Goal: Information Seeking & Learning: Learn about a topic

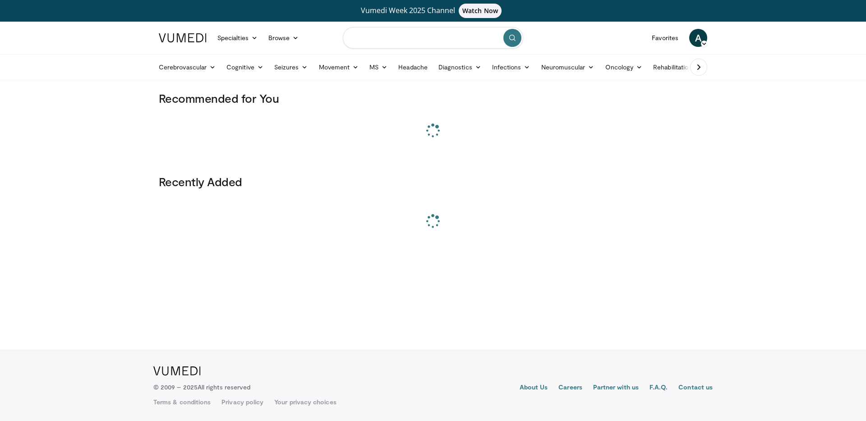
click at [390, 46] on input "Search topics, interventions" at bounding box center [433, 38] width 181 height 22
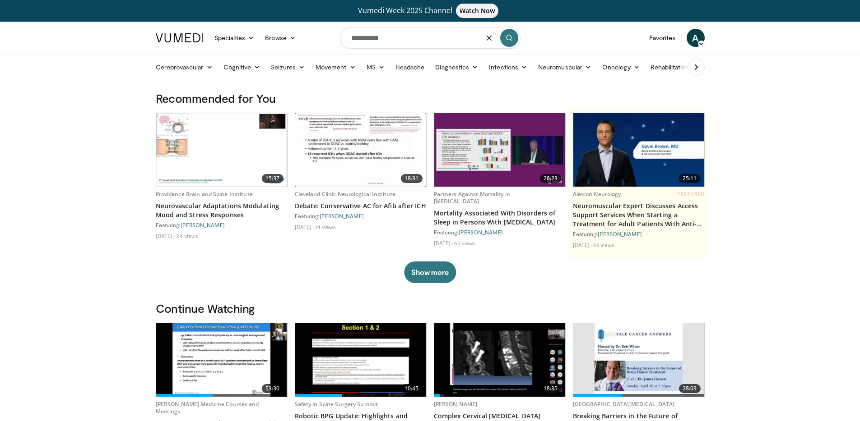
type input "**********"
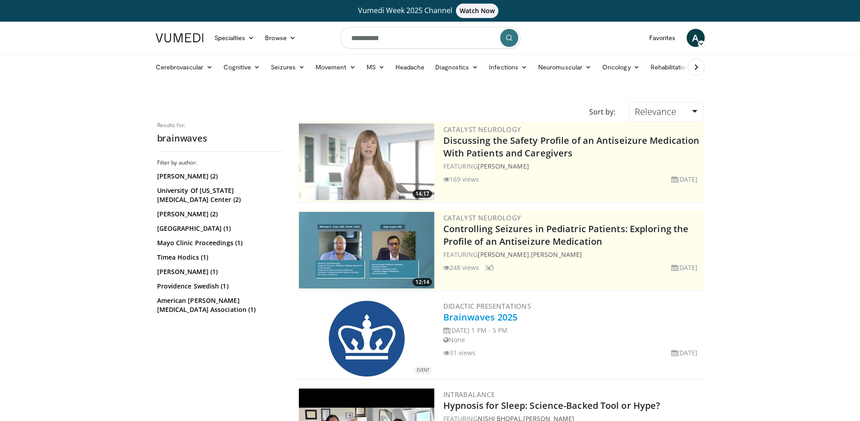
click at [502, 320] on link "Brainwaves 2025" at bounding box center [480, 317] width 74 height 12
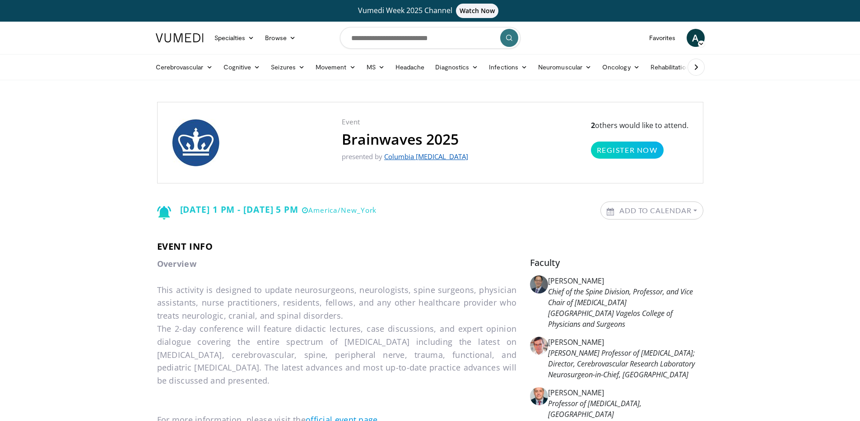
click at [406, 159] on link "Columbia Neurosurgery" at bounding box center [426, 156] width 84 height 9
click at [374, 33] on input "Search topics, interventions" at bounding box center [430, 38] width 181 height 22
type input "**********"
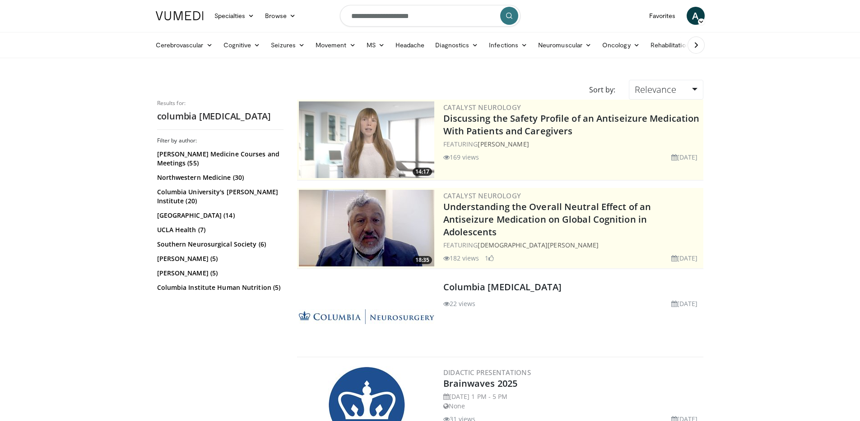
scroll to position [45, 0]
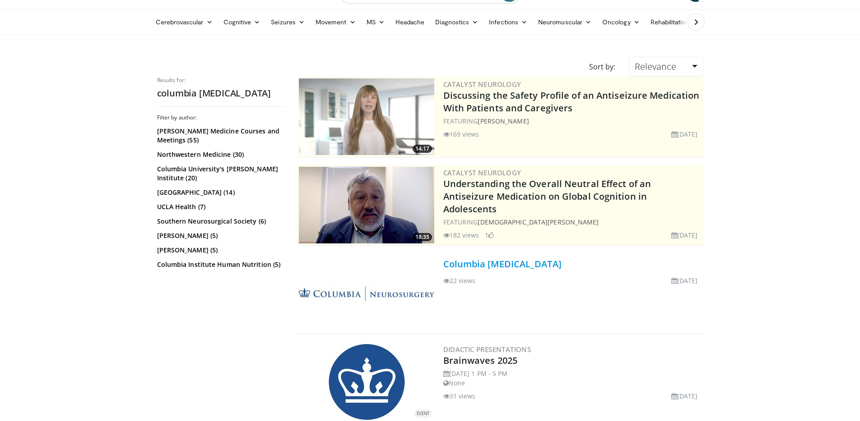
click at [476, 268] on link "Columbia Neurosurgery" at bounding box center [502, 264] width 118 height 12
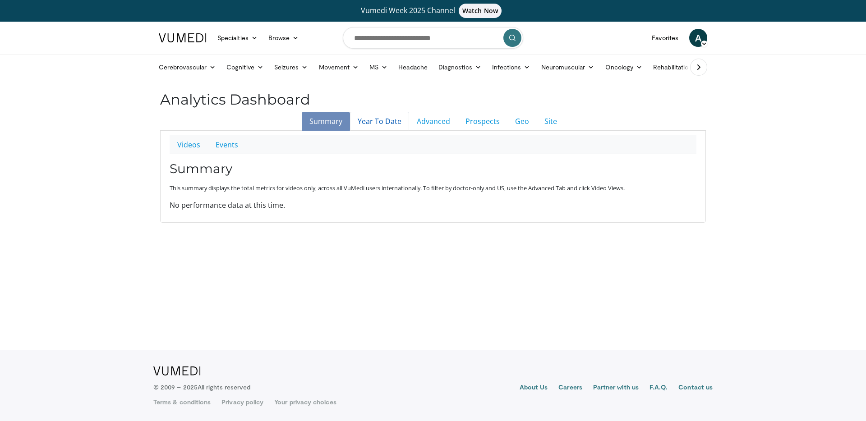
click at [374, 126] on link "Year To Date" at bounding box center [379, 121] width 59 height 19
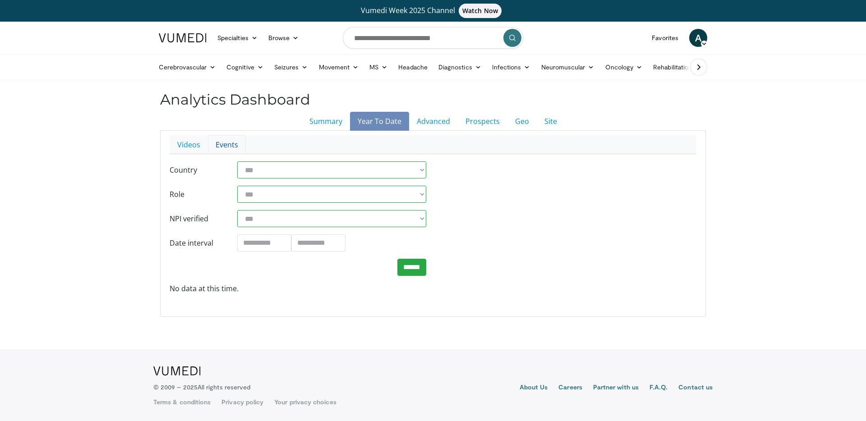
click at [225, 148] on link "Events" at bounding box center [227, 144] width 38 height 19
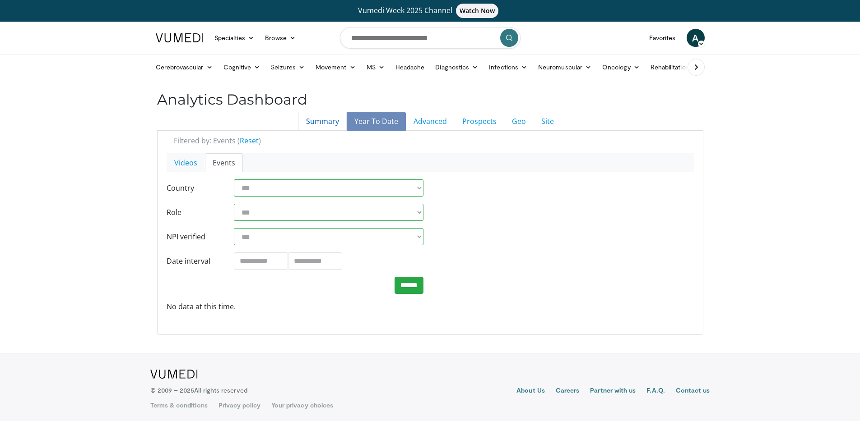
click at [334, 125] on link "Summary" at bounding box center [322, 121] width 48 height 19
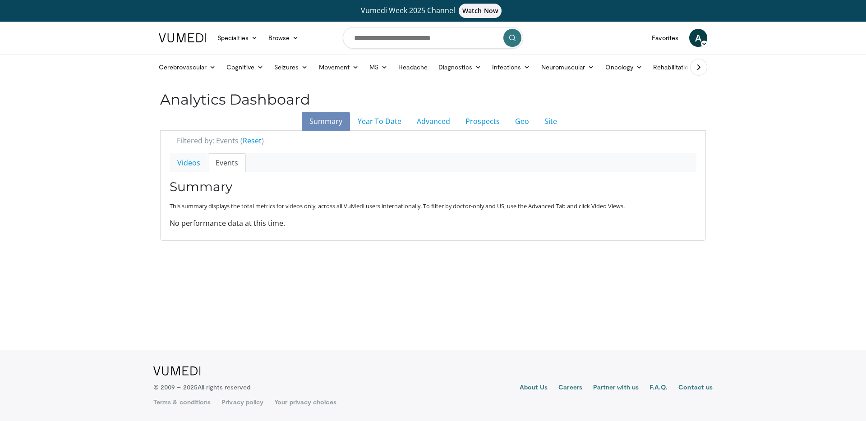
click at [227, 167] on link "Events" at bounding box center [227, 162] width 38 height 19
click at [196, 165] on link "Videos" at bounding box center [189, 162] width 38 height 19
click at [231, 162] on link "Events" at bounding box center [227, 162] width 38 height 19
click at [401, 33] on input "Search topics, interventions" at bounding box center [433, 38] width 181 height 22
type input "**********"
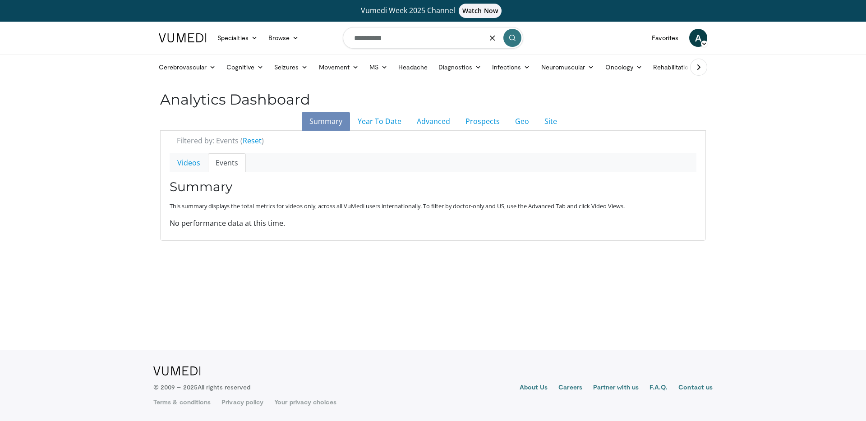
click at [510, 44] on button "submit" at bounding box center [513, 38] width 18 height 18
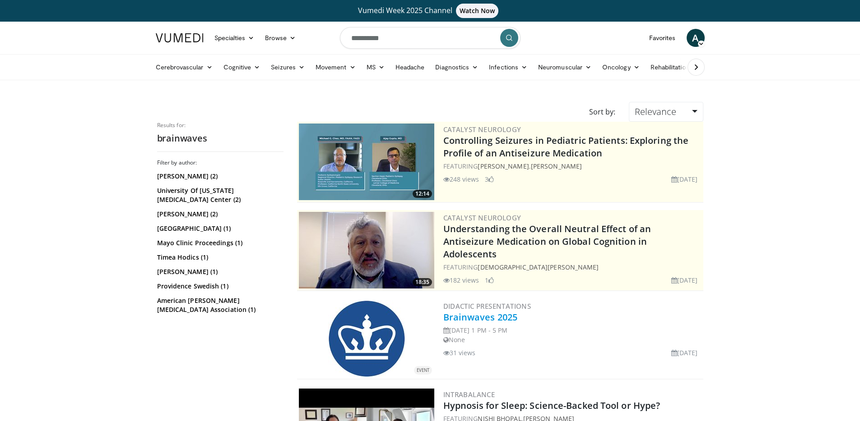
click at [492, 320] on link "Brainwaves 2025" at bounding box center [480, 317] width 74 height 12
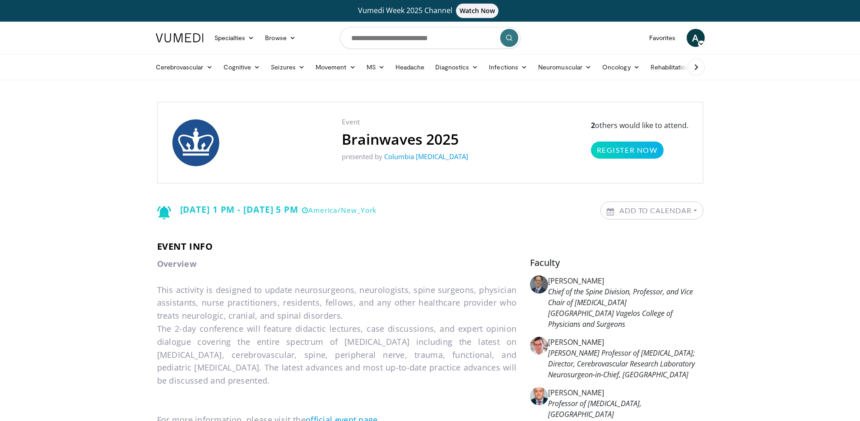
click at [662, 129] on p "2 others would like to attend. Register Now" at bounding box center [639, 139] width 97 height 39
click at [624, 125] on p "2 others would like to attend. Register Now" at bounding box center [639, 139] width 97 height 39
click at [260, 110] on div "Event Brainwaves 2025 presented by Columbia Neurosurgery 2 others would like to…" at bounding box center [430, 143] width 546 height 82
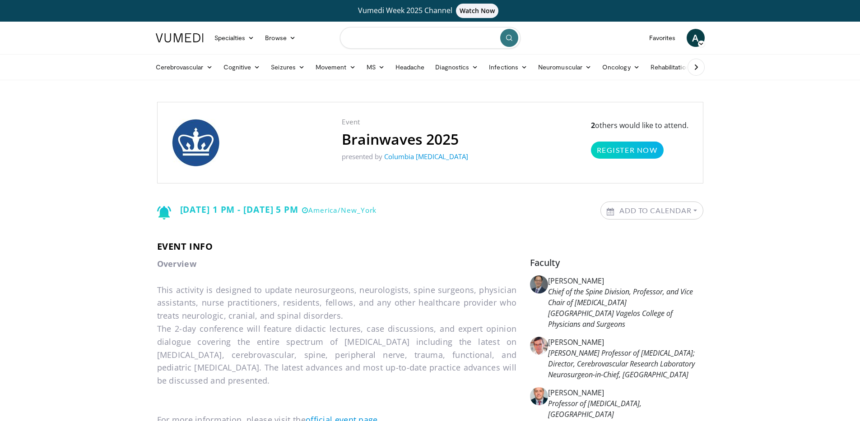
click at [421, 39] on input "Search topics, interventions" at bounding box center [430, 38] width 181 height 22
paste input "**********"
type input "**********"
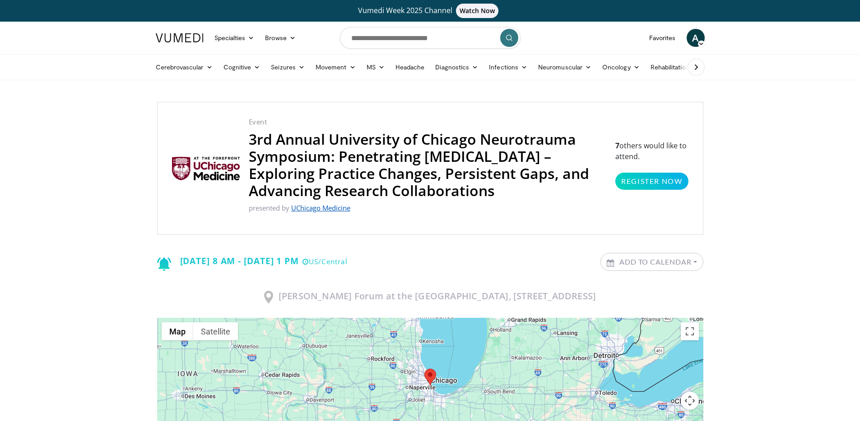
click at [327, 209] on link "UChicago Medicine" at bounding box center [320, 208] width 59 height 9
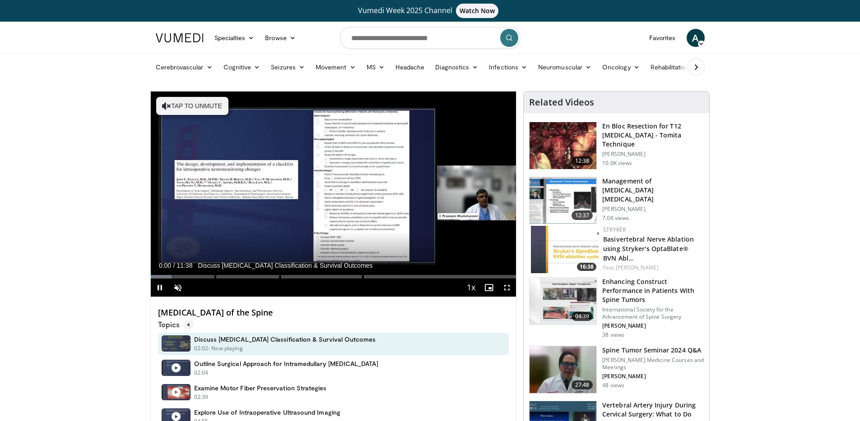
scroll to position [300, 0]
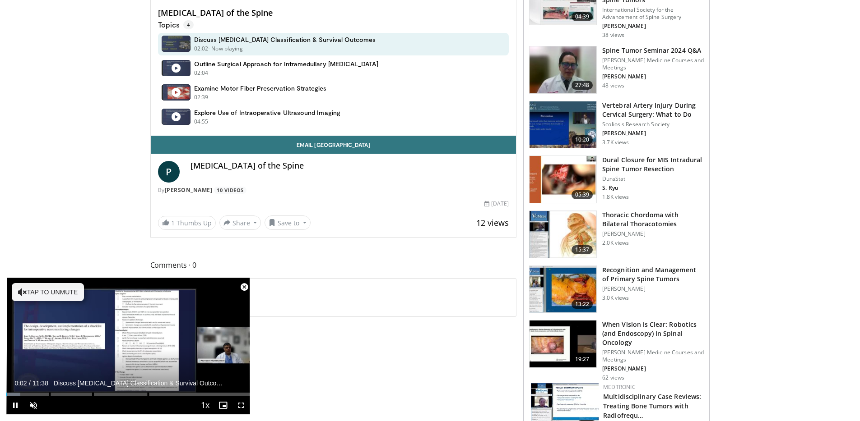
click at [244, 290] on span "Video Player" at bounding box center [244, 287] width 18 height 18
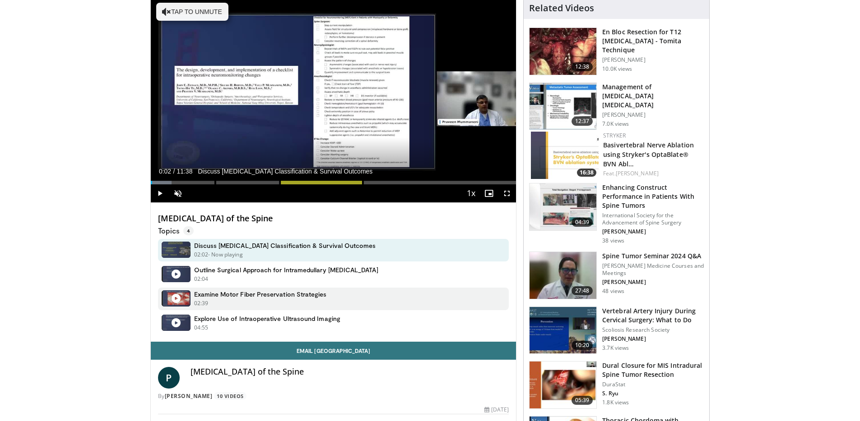
scroll to position [0, 0]
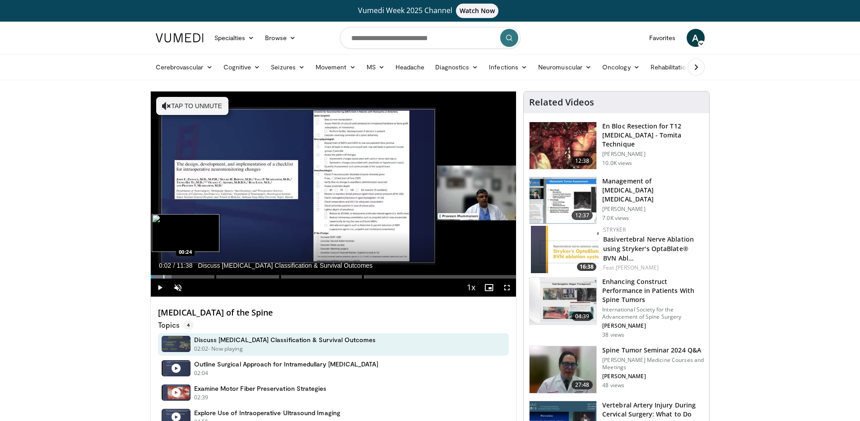
click at [163, 275] on div "Progress Bar" at bounding box center [163, 277] width 1 height 4
click at [188, 275] on div "Progress Bar" at bounding box center [188, 277] width 1 height 4
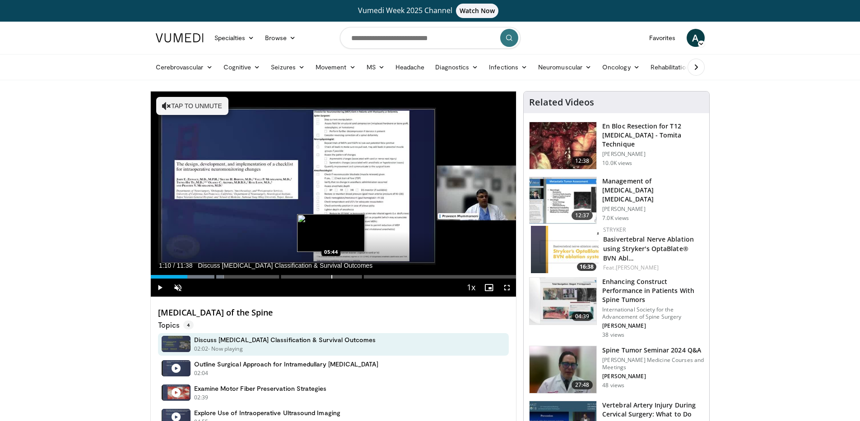
click at [331, 277] on div "Progress Bar" at bounding box center [331, 277] width 1 height 4
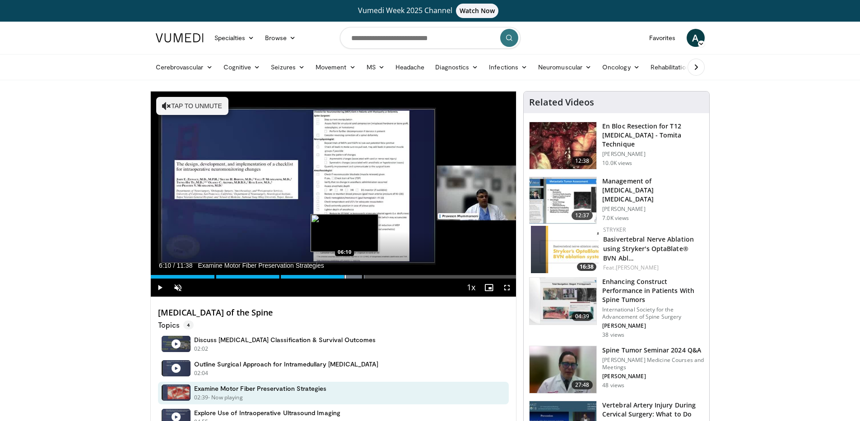
drag, startPoint x: 340, startPoint y: 278, endPoint x: 349, endPoint y: 275, distance: 9.3
click at [346, 276] on div "Progress Bar" at bounding box center [345, 277] width 1 height 4
click at [350, 275] on div "Loaded : 60.07% 06:13 06:20" at bounding box center [334, 274] width 366 height 9
click at [361, 274] on div "Loaded : 62.93% 06:20 06:40" at bounding box center [334, 274] width 366 height 9
click at [368, 275] on div "Loaded : 65.79% 06:41 06:51" at bounding box center [334, 274] width 366 height 9
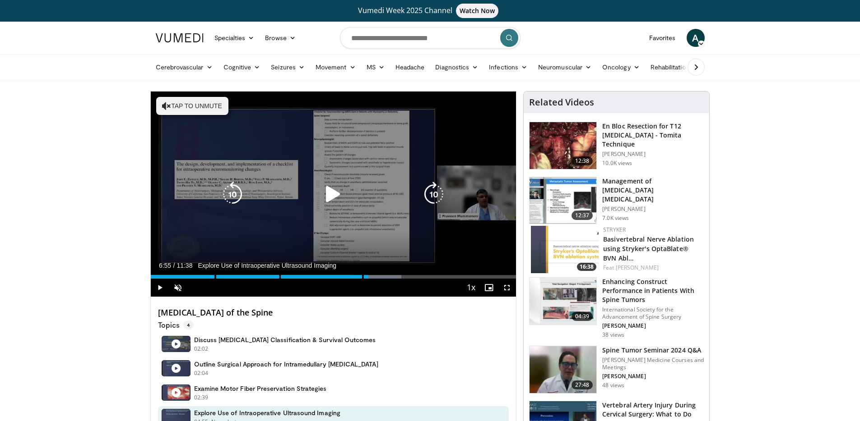
click at [335, 195] on icon "Video Player" at bounding box center [332, 194] width 25 height 25
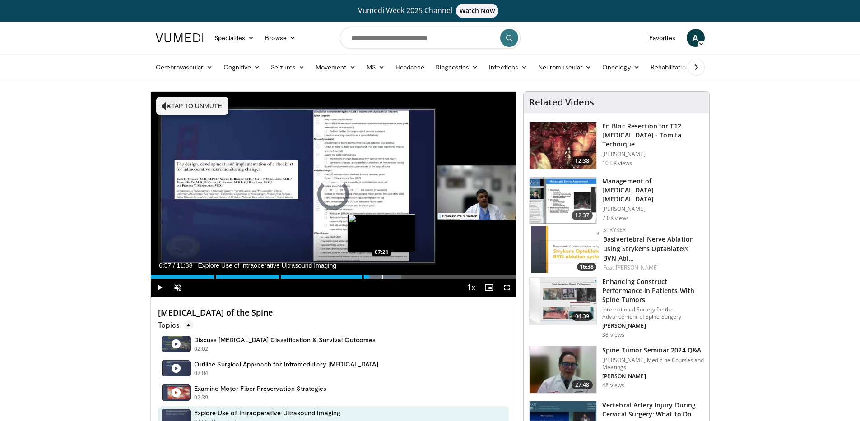
click at [382, 278] on div "Progress Bar" at bounding box center [382, 277] width 1 height 4
click at [379, 278] on div "Loaded : 70.08% 07:16" at bounding box center [334, 277] width 366 height 4
click at [377, 278] on div "Progress Bar" at bounding box center [377, 277] width 1 height 4
click at [363, 277] on div "Loaded : 71.51% 06:45 06:45" at bounding box center [334, 274] width 366 height 9
click at [378, 276] on div "Progress Bar" at bounding box center [378, 277] width 1 height 4
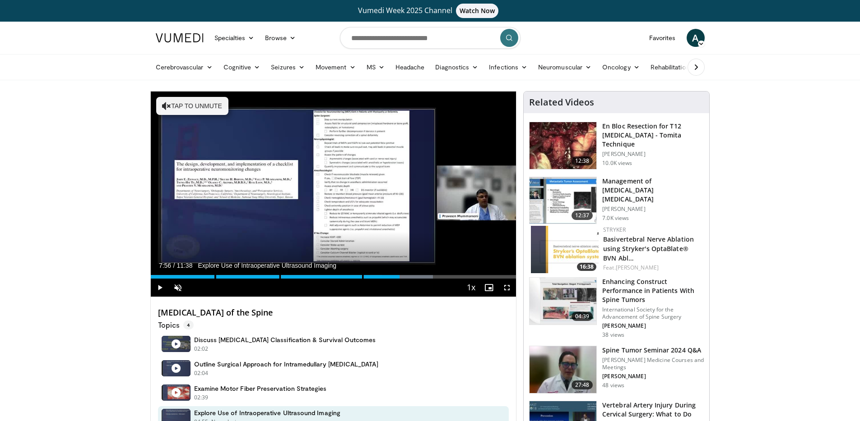
drag, startPoint x: 382, startPoint y: 277, endPoint x: 400, endPoint y: 282, distance: 18.4
click at [400, 282] on div "Current Time 7:56 / Duration 11:38 Explore Use of Intraoperative Ultrasound Ima…" at bounding box center [334, 288] width 366 height 18
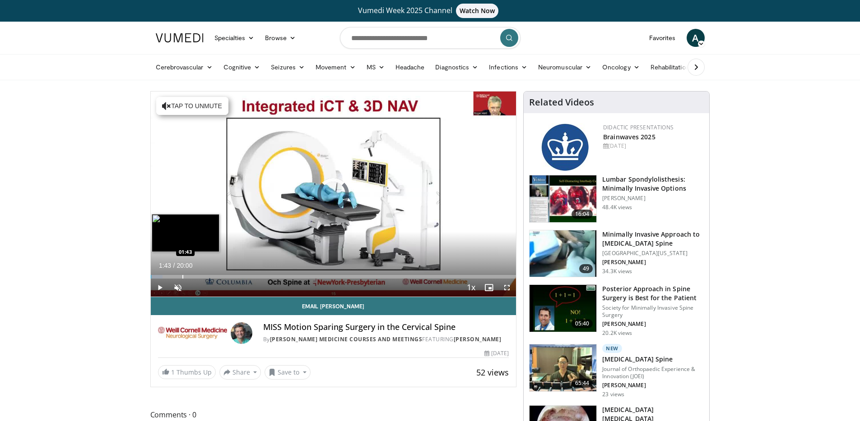
click at [182, 276] on div "Progress Bar" at bounding box center [182, 277] width 1 height 4
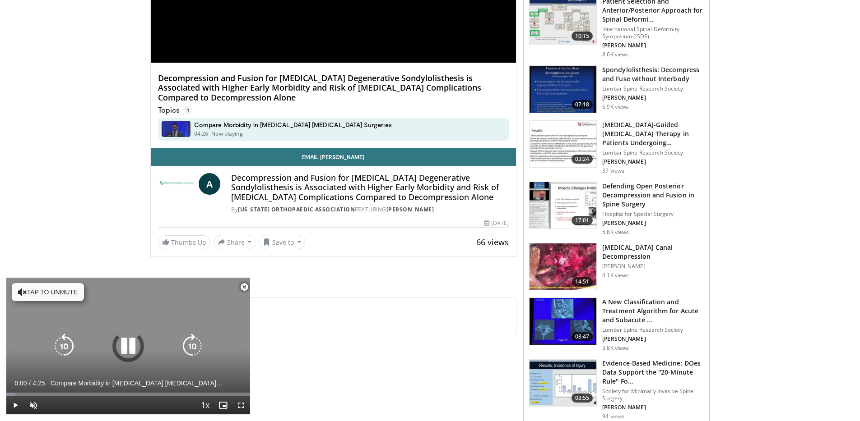
scroll to position [261, 0]
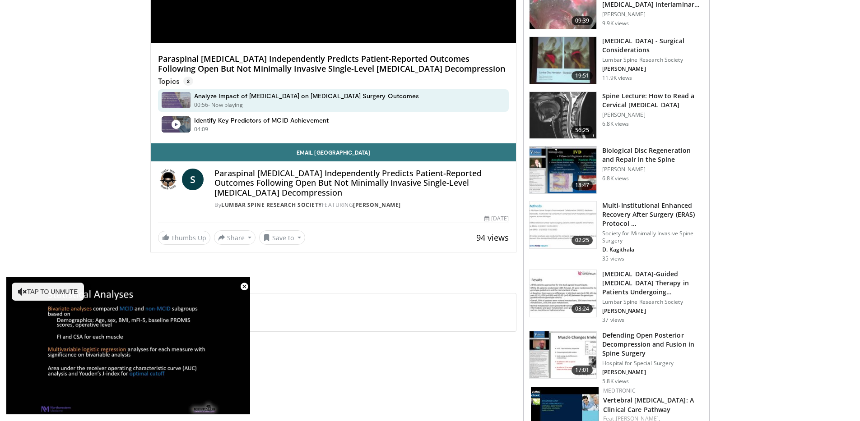
scroll to position [234, 0]
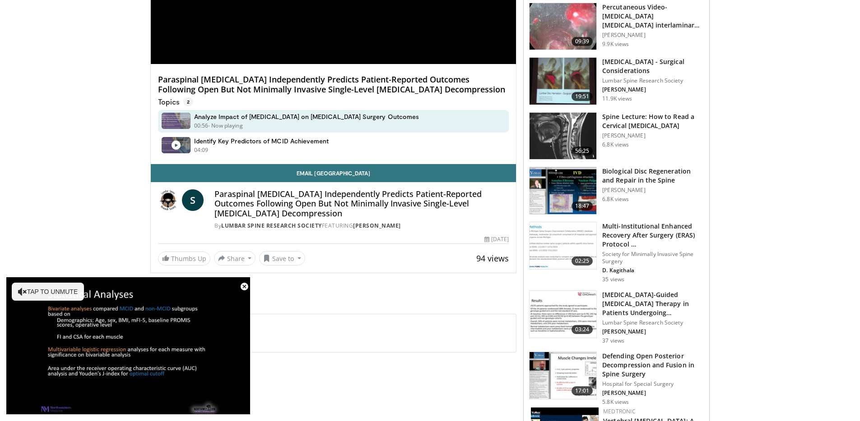
click at [310, 83] on h4 "Paraspinal Sarcopenia Independently Predicts Patient-Reported Outcomes Followin…" at bounding box center [333, 84] width 351 height 19
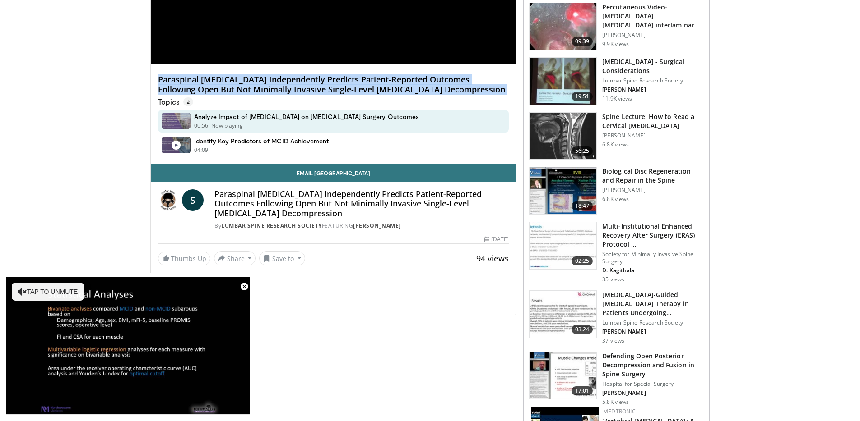
click at [310, 83] on h4 "Paraspinal Sarcopenia Independently Predicts Patient-Reported Outcomes Followin…" at bounding box center [333, 84] width 351 height 19
copy div "Paraspinal Sarcopenia Independently Predicts Patient-Reported Outcomes Followin…"
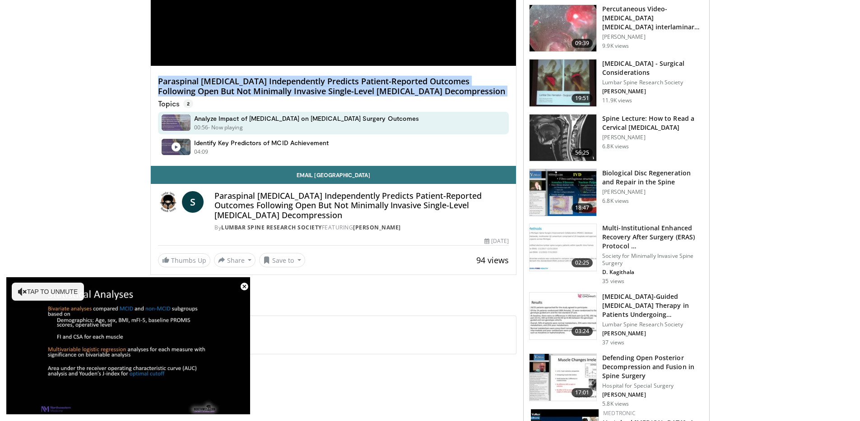
scroll to position [232, 0]
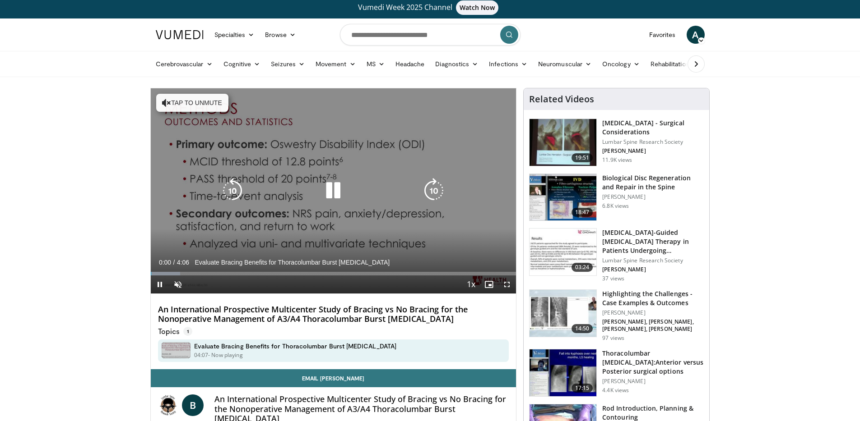
scroll to position [4, 0]
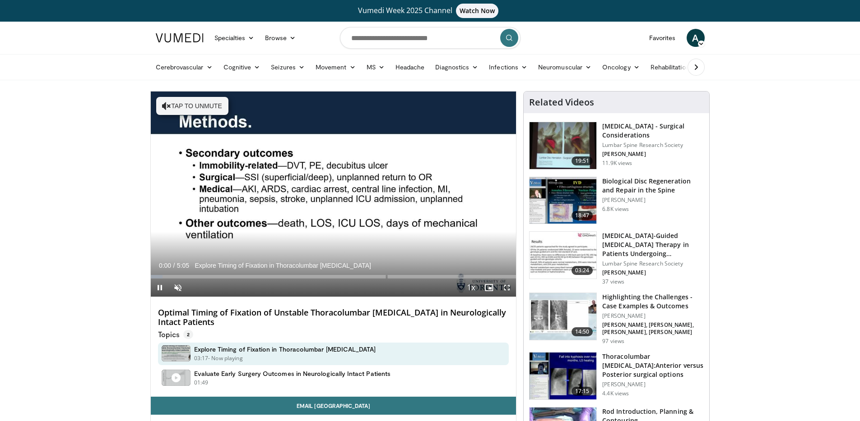
scroll to position [175, 0]
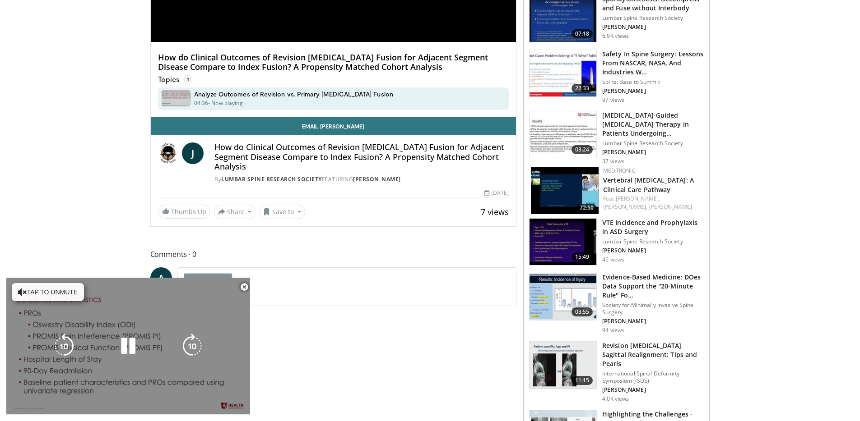
scroll to position [289, 0]
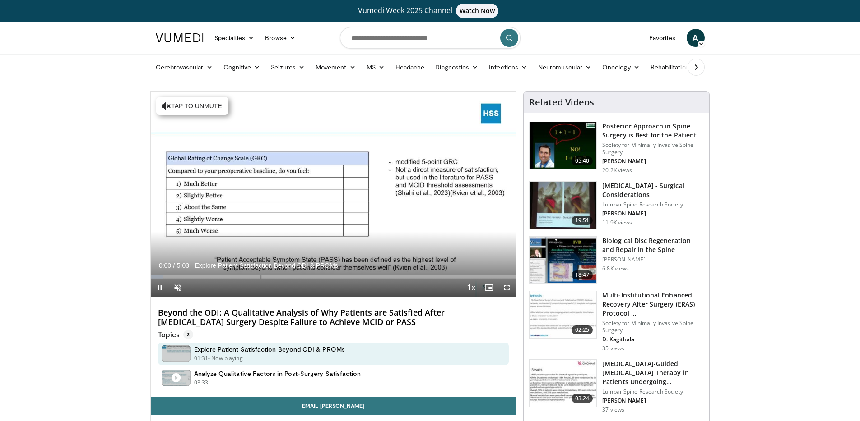
scroll to position [171, 0]
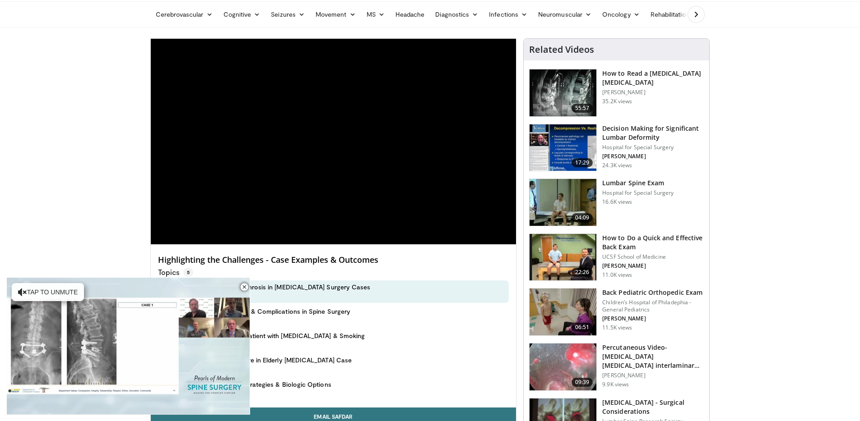
scroll to position [324, 0]
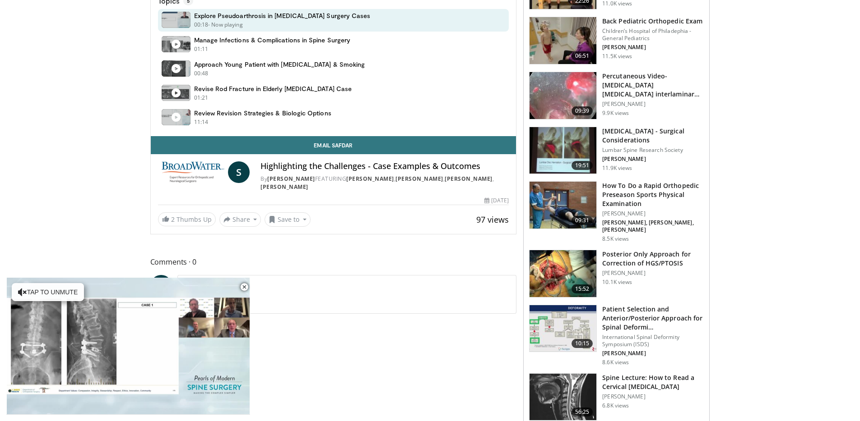
click at [345, 166] on h4 "Highlighting the Challenges - Case Examples & Outcomes" at bounding box center [384, 167] width 248 height 10
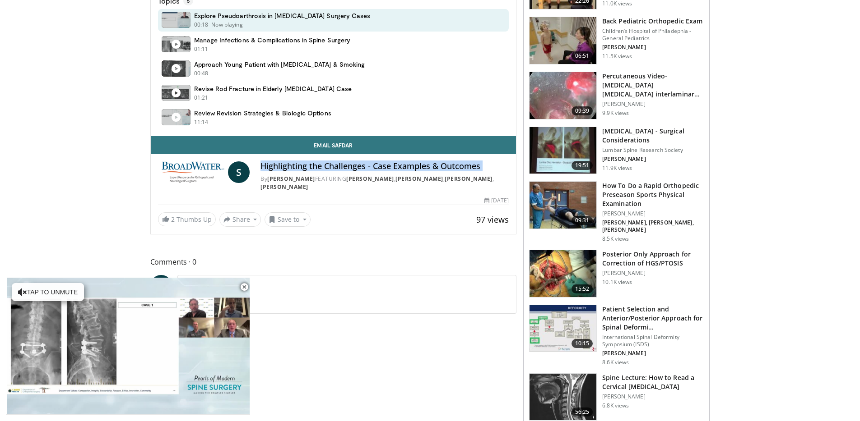
click at [345, 166] on h4 "Highlighting the Challenges - Case Examples & Outcomes" at bounding box center [384, 167] width 248 height 10
copy div "Highlighting the Challenges - Case Examples & Outcomes"
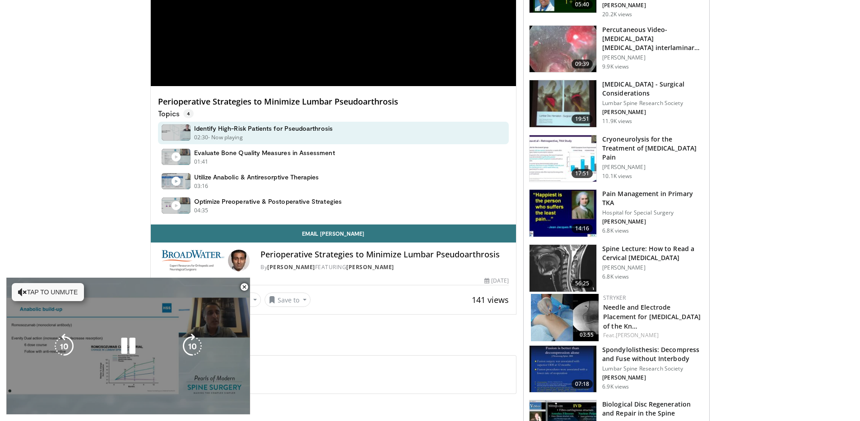
scroll to position [243, 0]
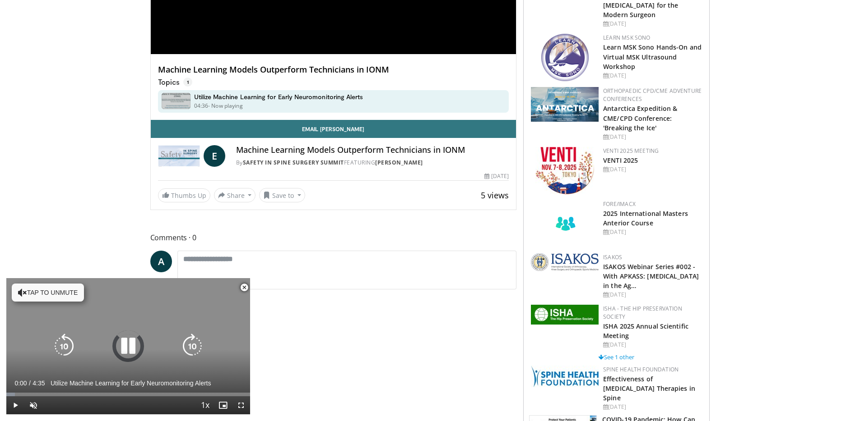
scroll to position [255, 0]
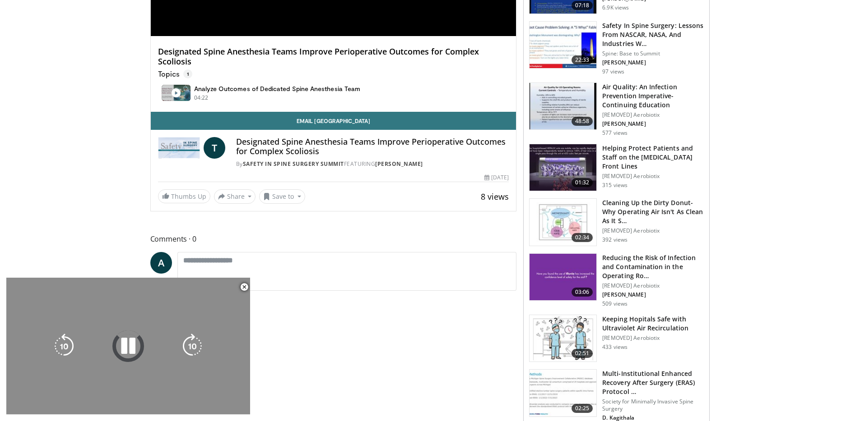
scroll to position [266, 0]
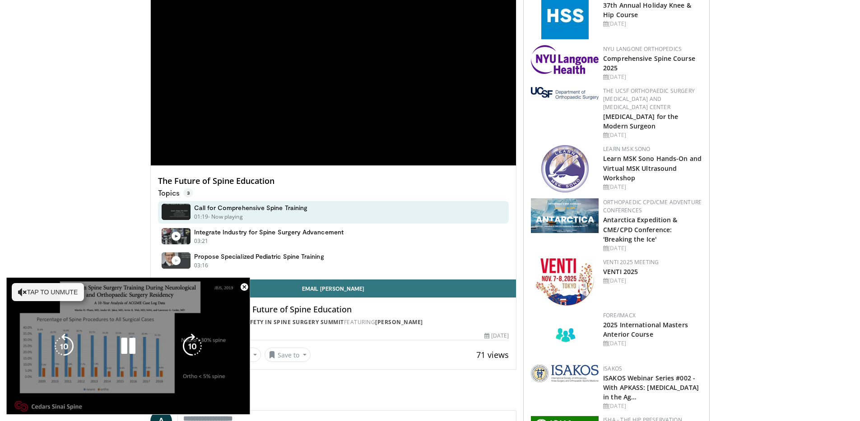
scroll to position [139, 0]
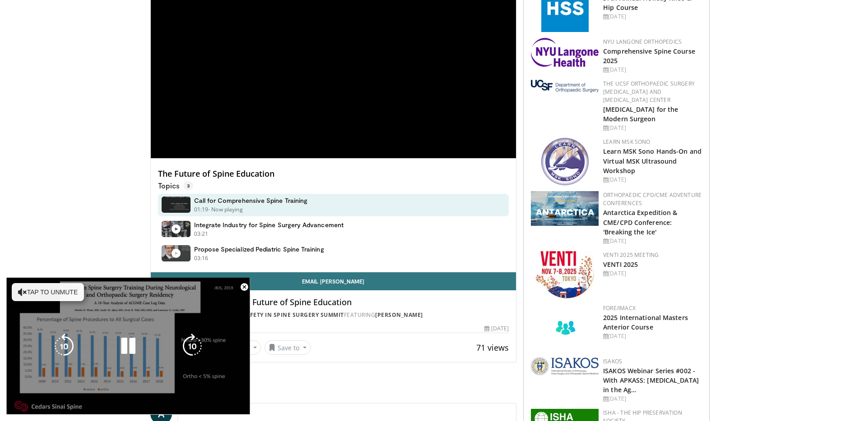
click at [230, 169] on h4 "The Future of Spine Education" at bounding box center [333, 174] width 351 height 10
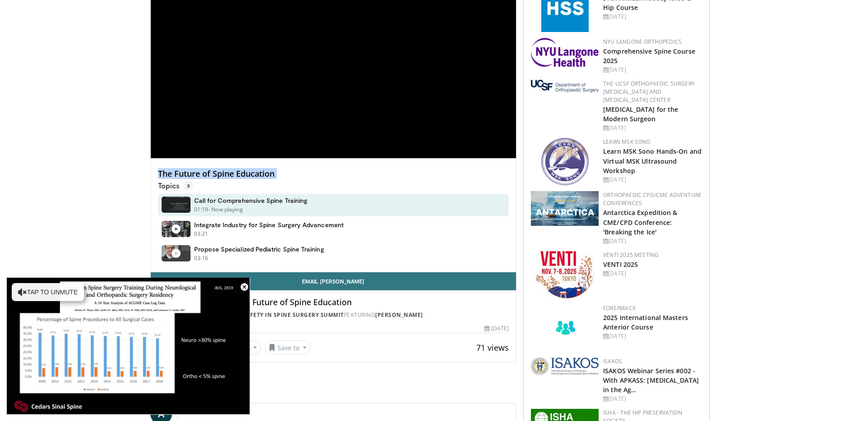
copy div "The Future of Spine Education"
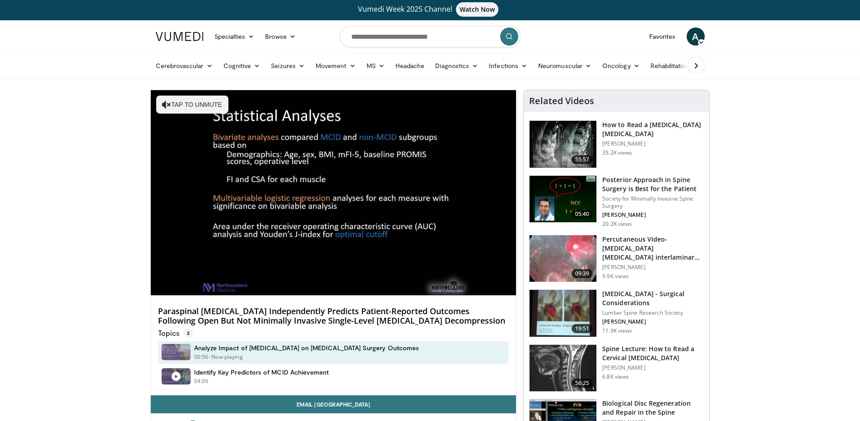
scroll to position [2, 0]
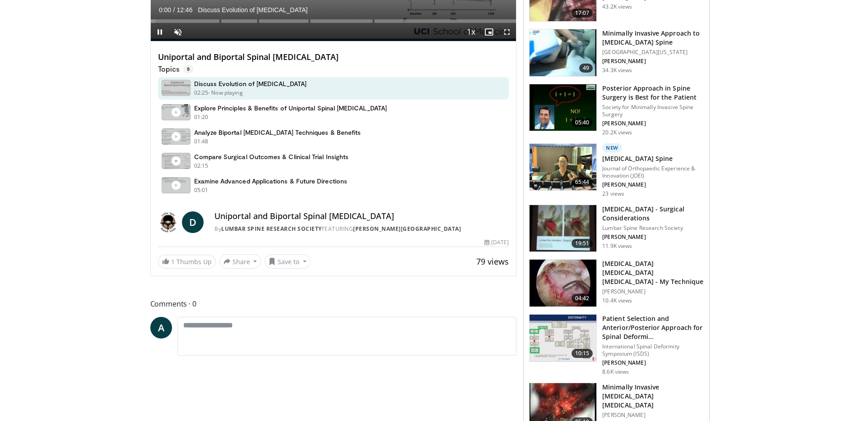
scroll to position [279, 0]
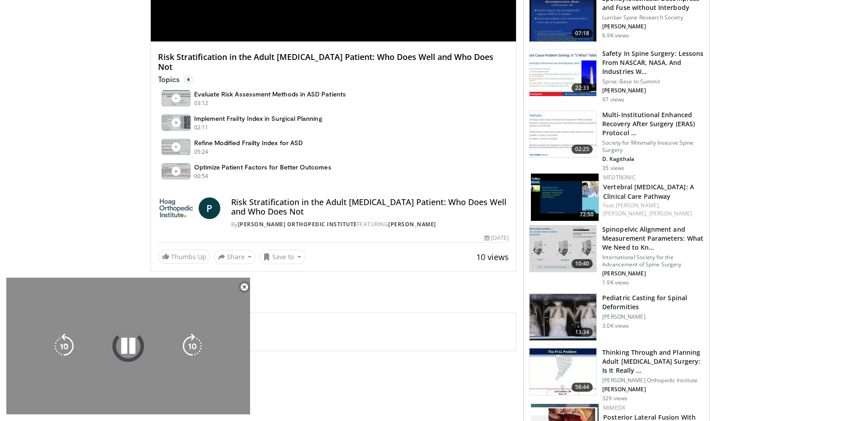
scroll to position [260, 0]
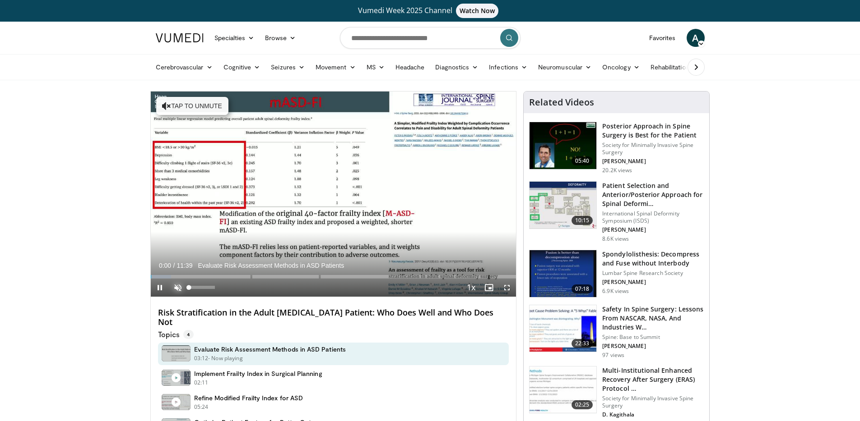
click at [179, 290] on span "Video Player" at bounding box center [178, 288] width 18 height 18
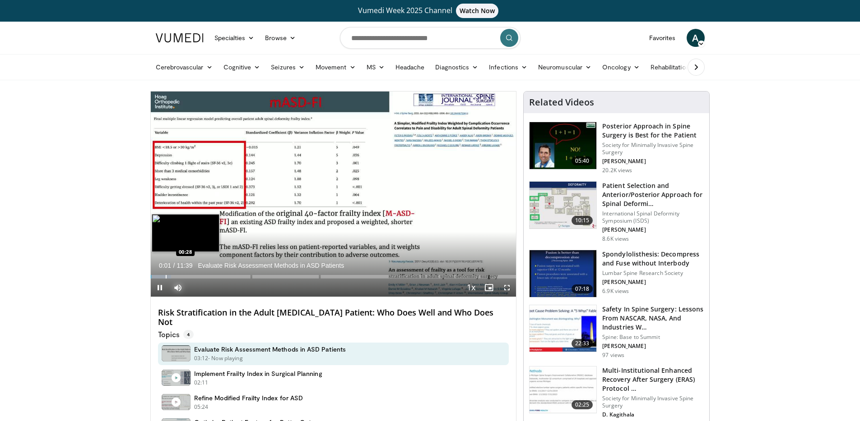
click at [166, 275] on div "Progress Bar" at bounding box center [166, 277] width 1 height 4
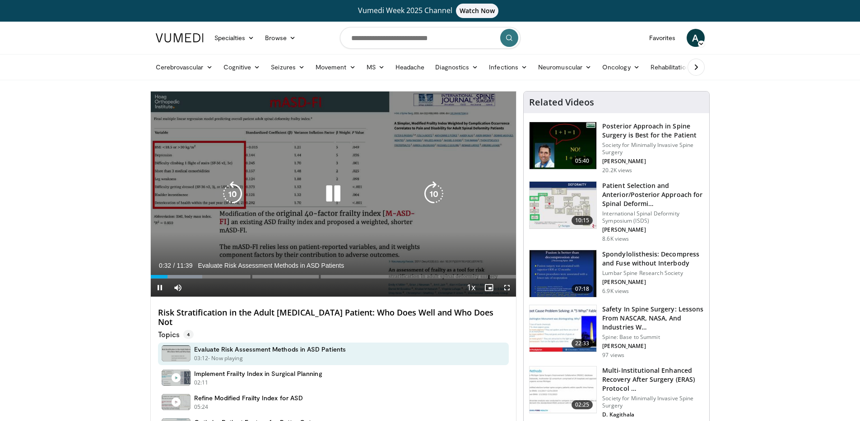
click at [188, 203] on div "10 seconds Tap to unmute" at bounding box center [334, 194] width 366 height 205
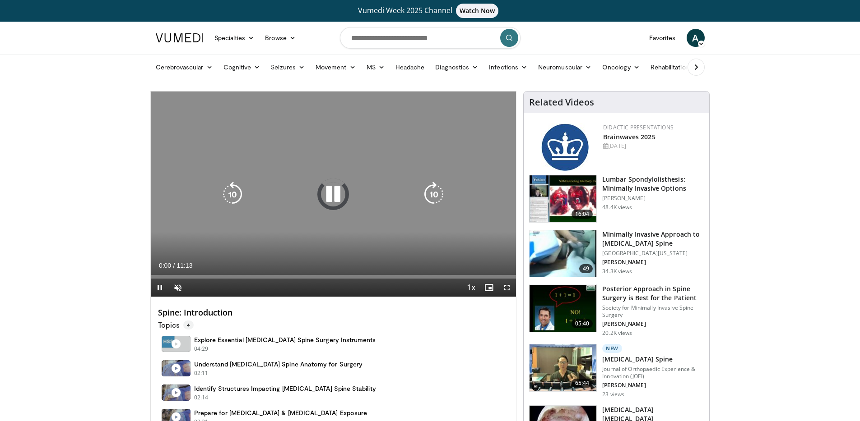
scroll to position [169, 0]
